Goal: Find specific page/section: Find specific page/section

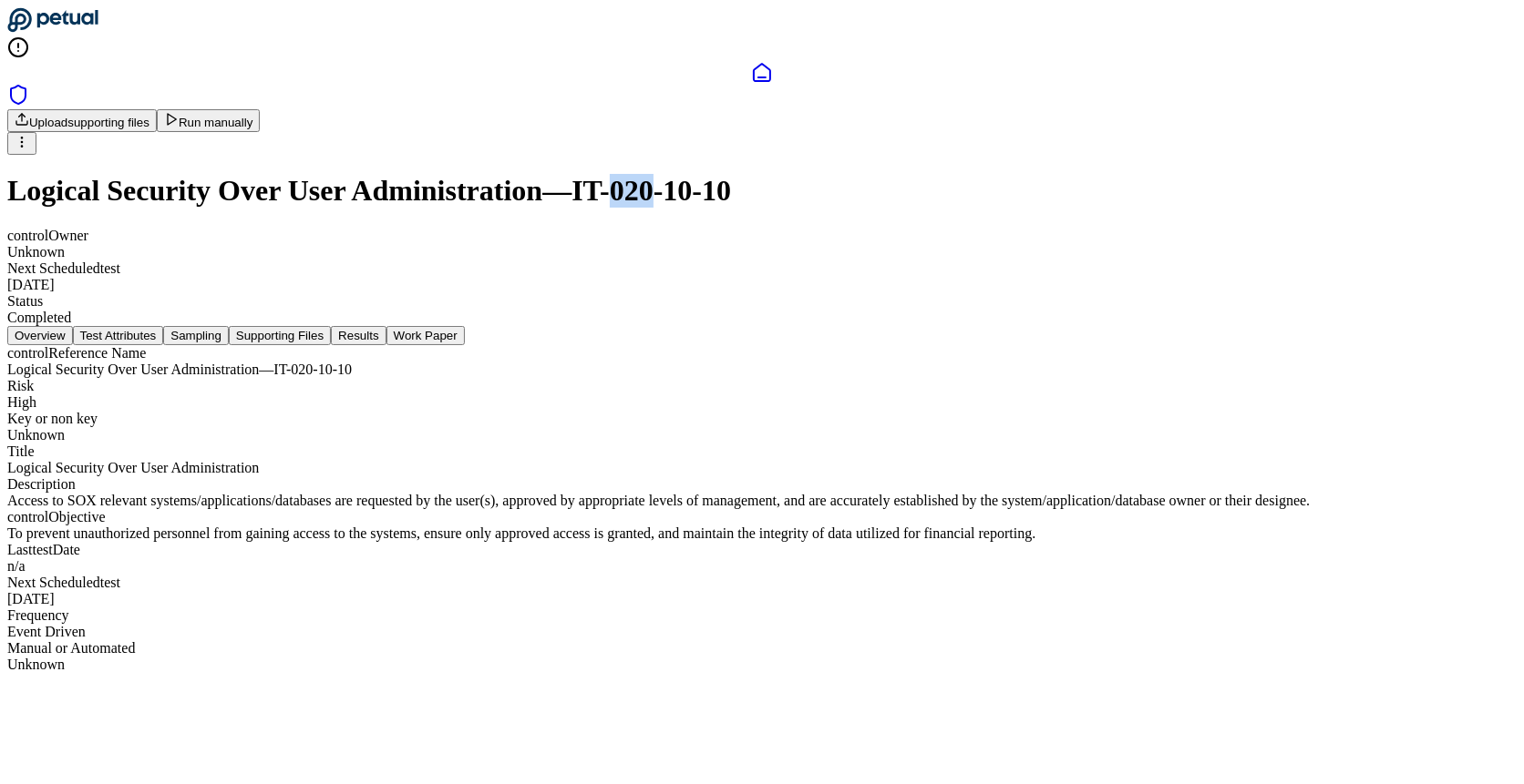
click at [751, 84] on icon at bounding box center [762, 73] width 22 height 22
